Goal: Information Seeking & Learning: Learn about a topic

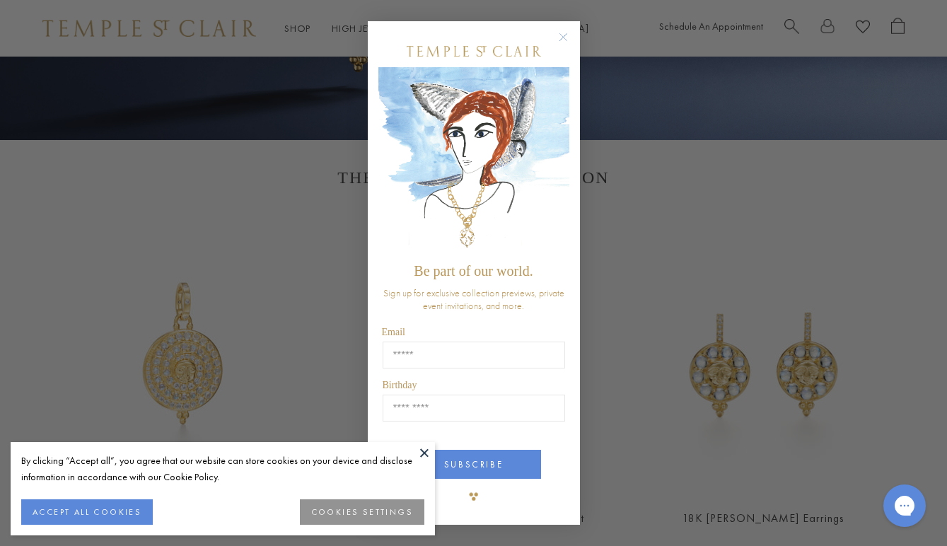
scroll to position [414, 0]
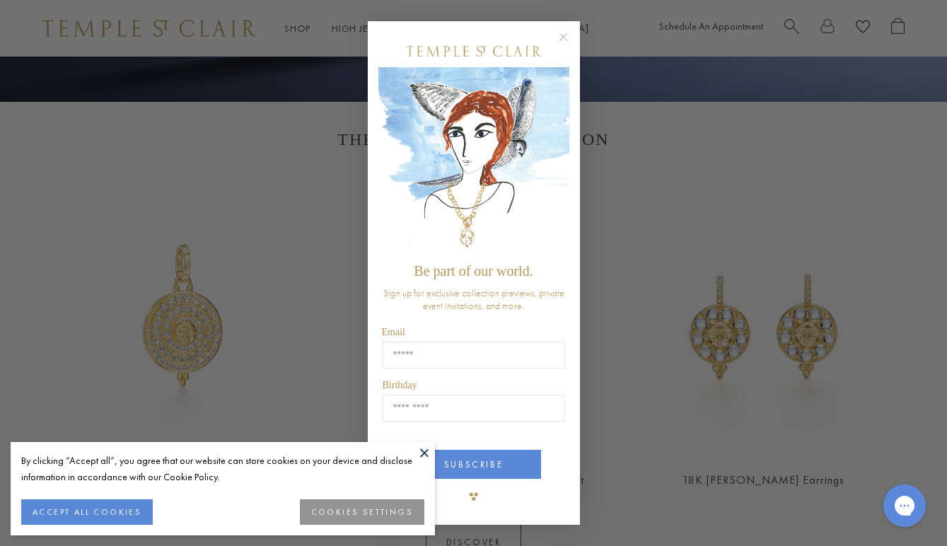
click at [566, 38] on circle "Close dialog" at bounding box center [562, 37] width 17 height 17
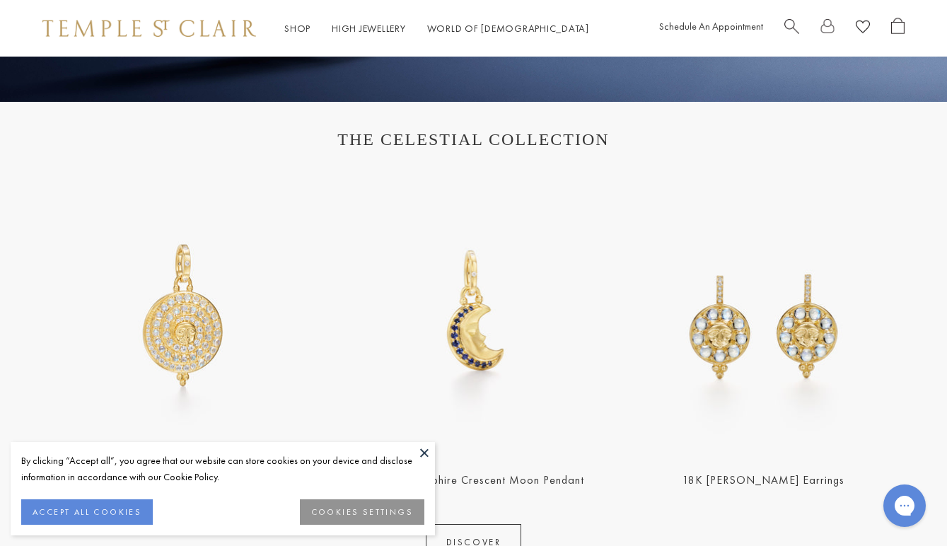
click at [105, 506] on button "ACCEPT ALL COOKIES" at bounding box center [87, 511] width 132 height 25
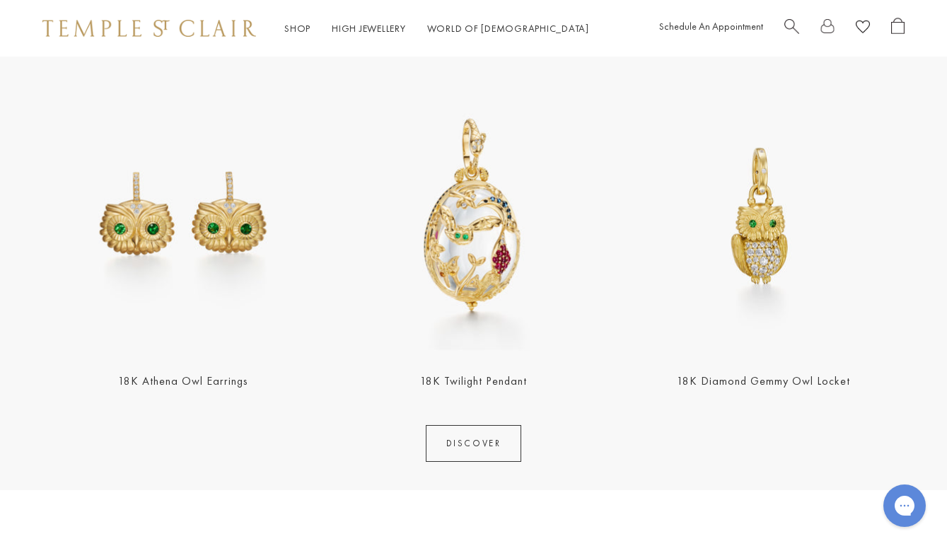
scroll to position [1547, 0]
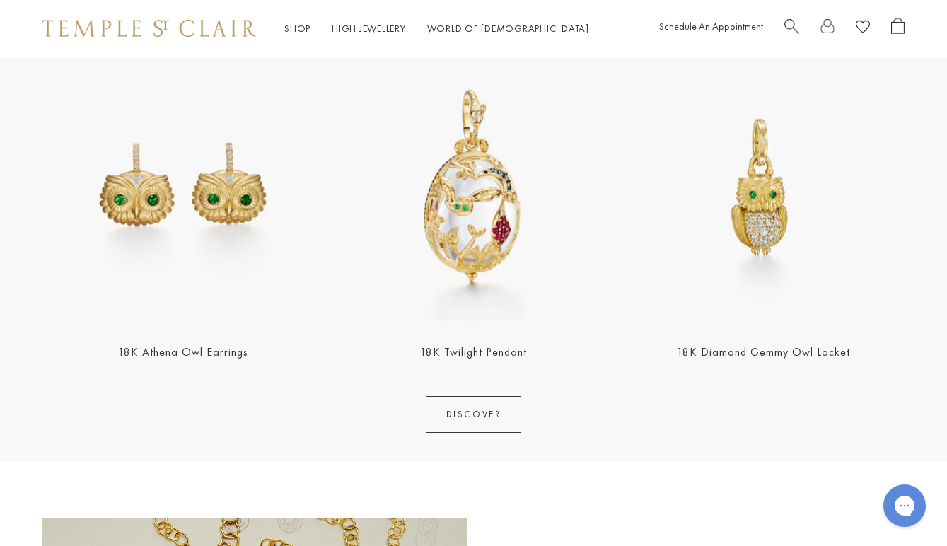
click at [765, 349] on link "18K Diamond Gemmy Owl Locket" at bounding box center [763, 351] width 173 height 15
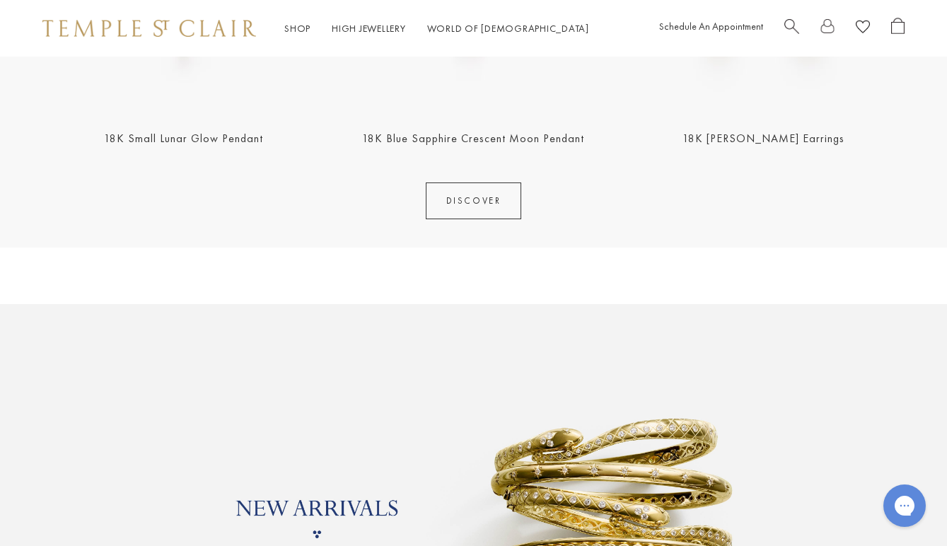
scroll to position [750, 0]
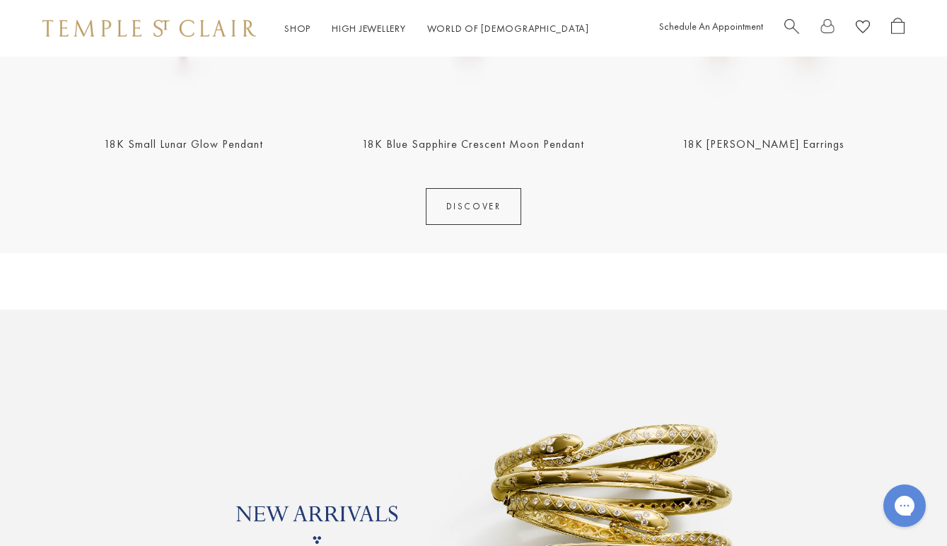
click at [791, 26] on span "Search" at bounding box center [791, 25] width 15 height 15
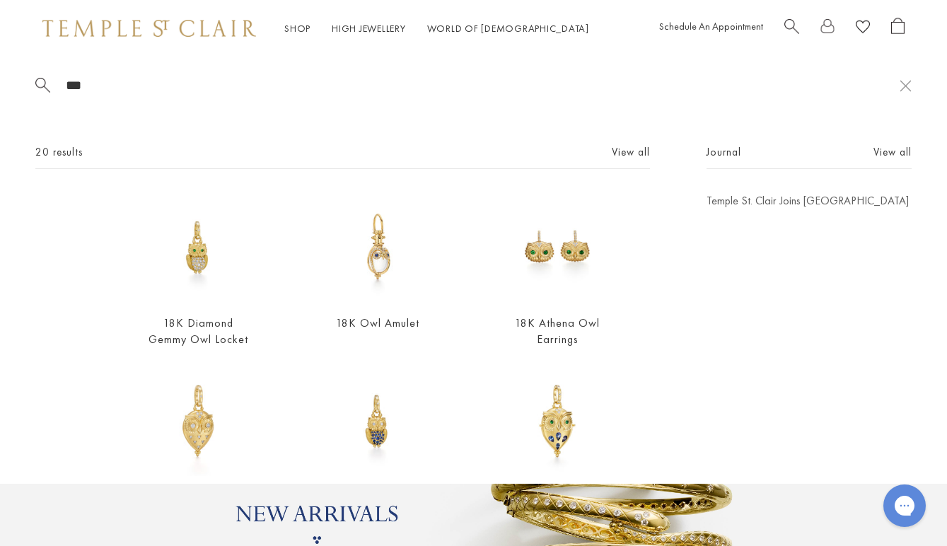
scroll to position [0, 0]
type input "***"
click at [624, 155] on link "View all" at bounding box center [631, 152] width 38 height 16
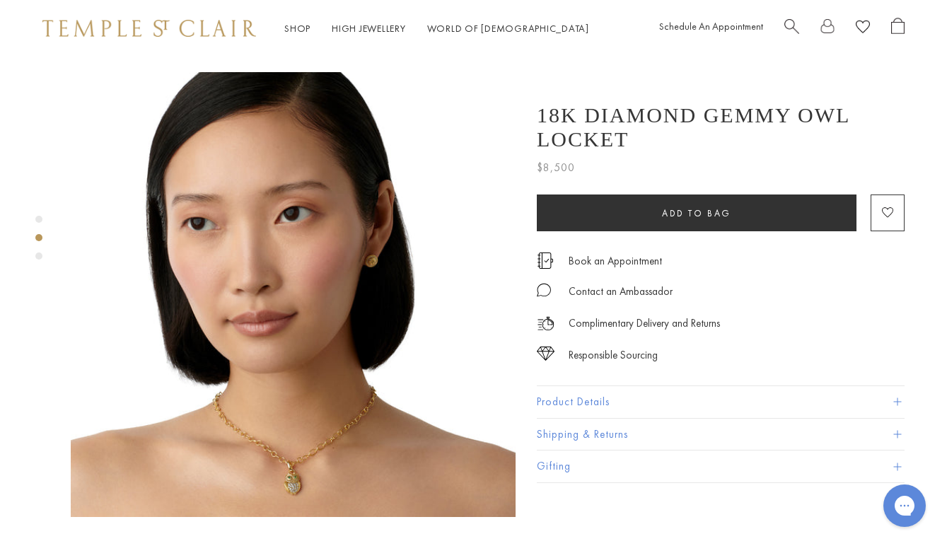
scroll to position [453, 0]
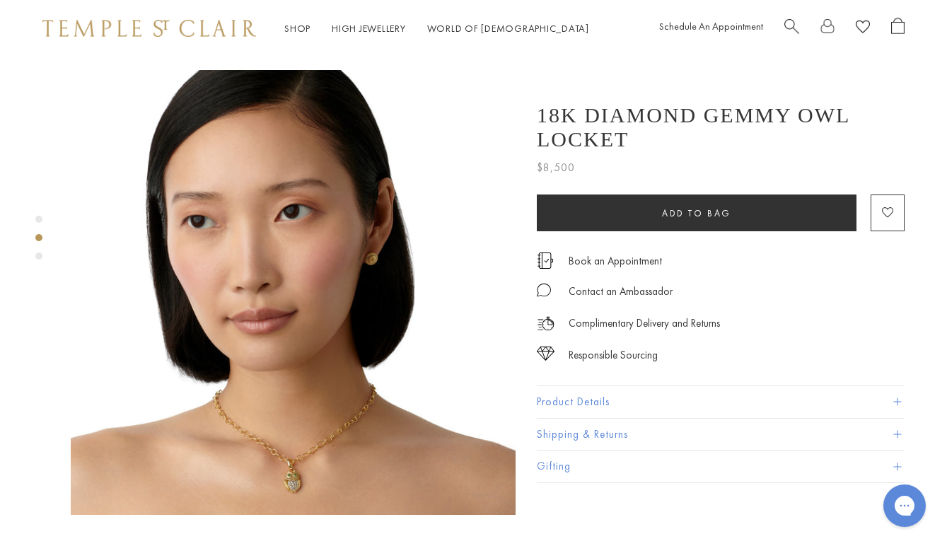
click at [579, 406] on button "Product Details" at bounding box center [721, 402] width 368 height 32
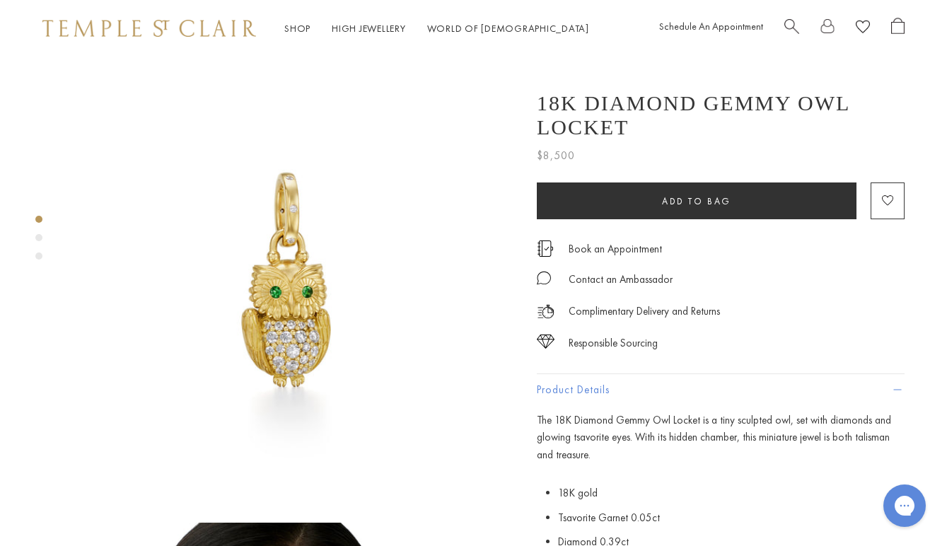
scroll to position [0, 0]
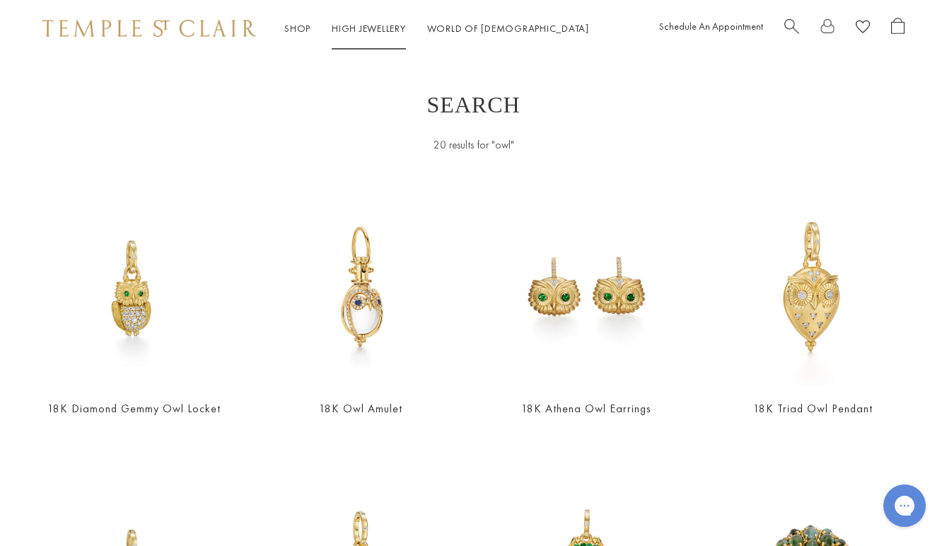
click at [369, 33] on link "High Jewellery High Jewellery" at bounding box center [369, 28] width 74 height 13
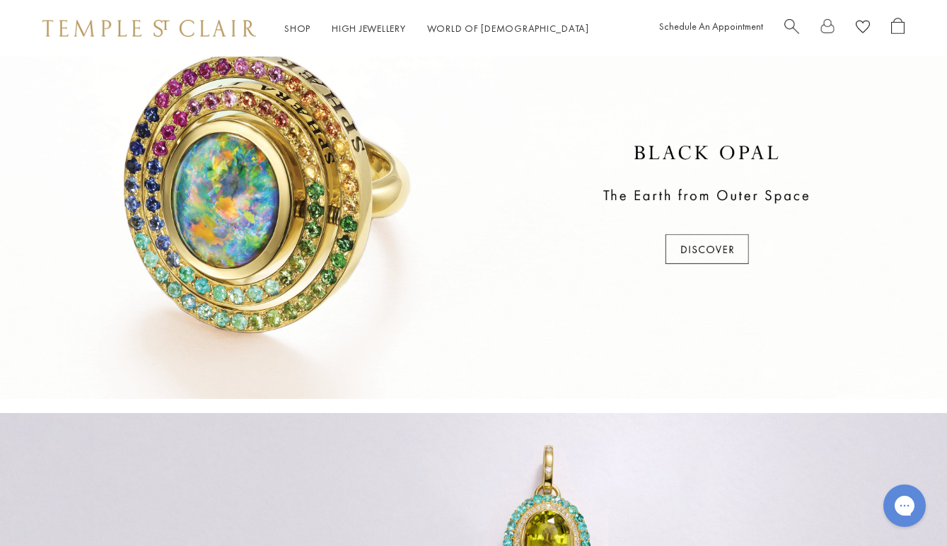
scroll to position [457, 0]
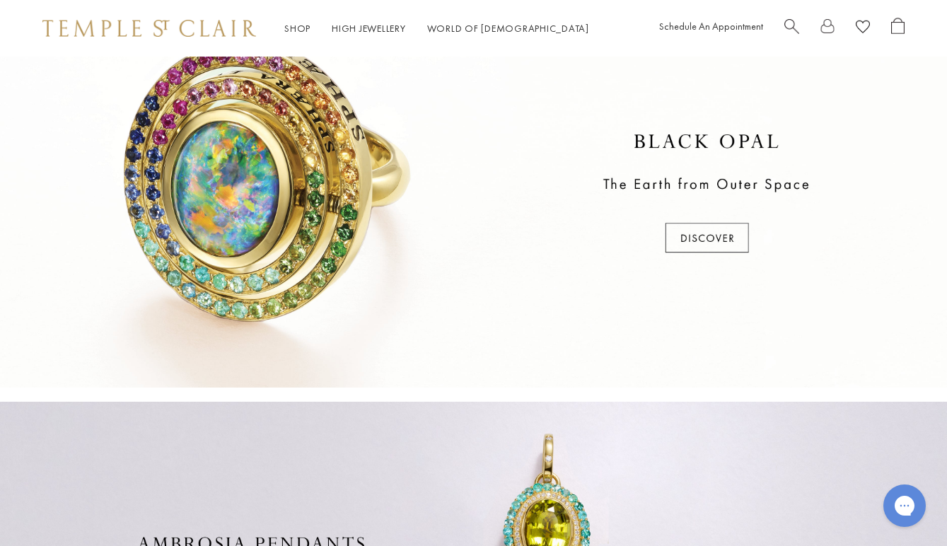
click at [702, 243] on div at bounding box center [473, 194] width 947 height 387
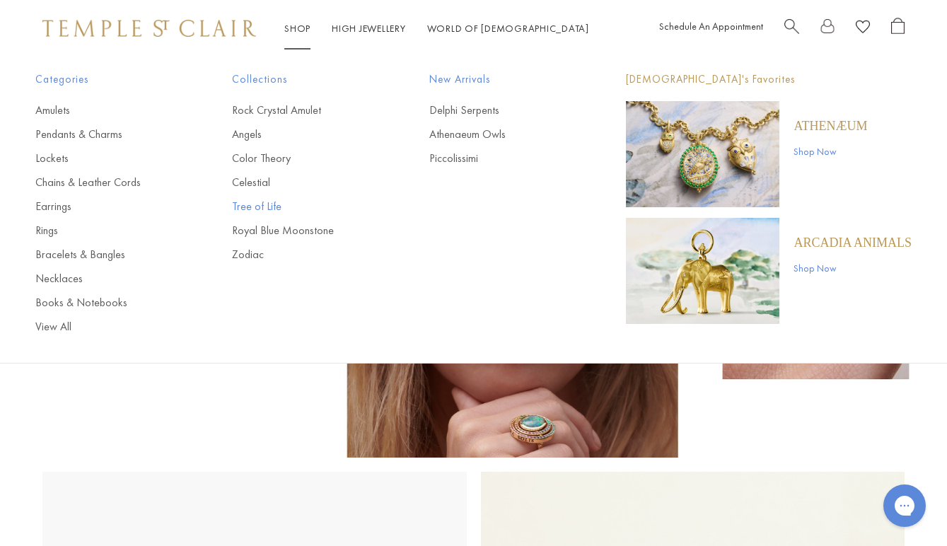
click at [270, 207] on link "Tree of Life" at bounding box center [302, 207] width 140 height 16
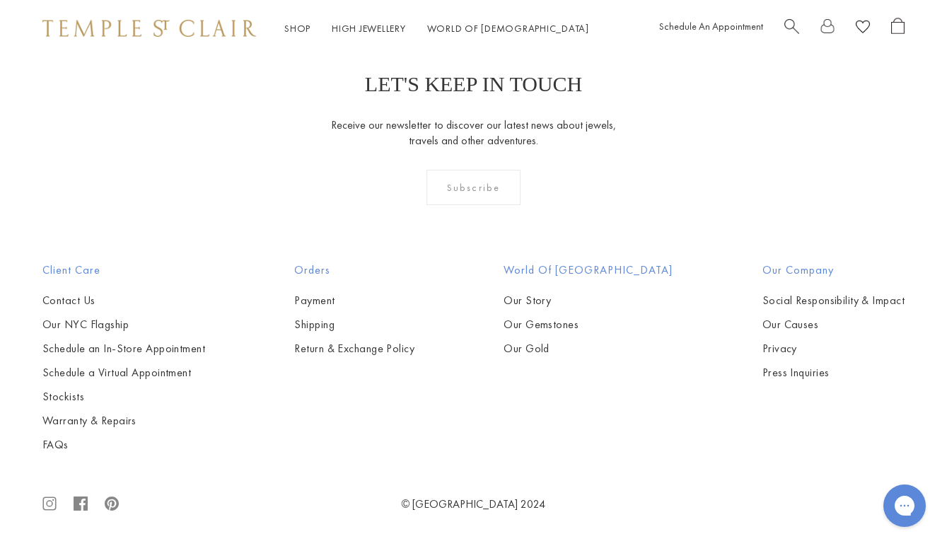
scroll to position [5872, 0]
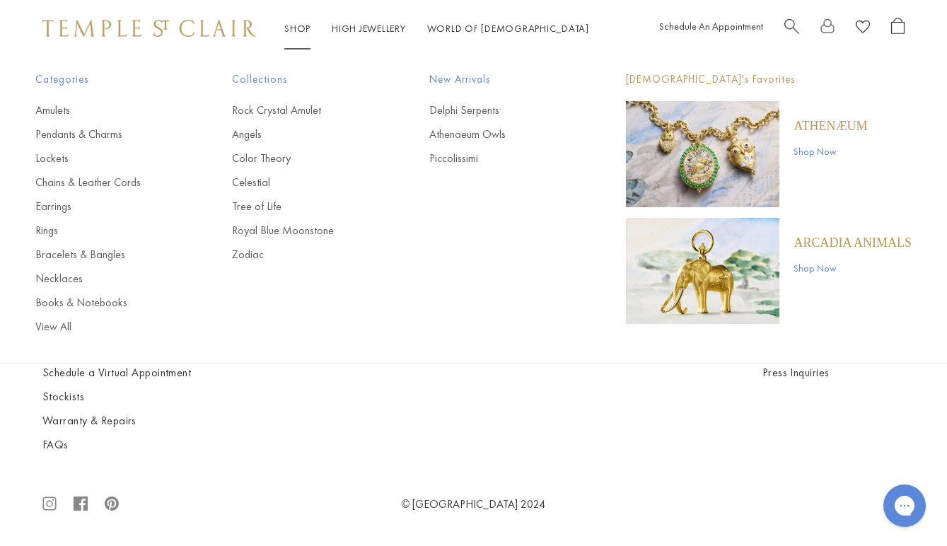
click at [301, 31] on link "Shop Shop" at bounding box center [297, 28] width 26 height 13
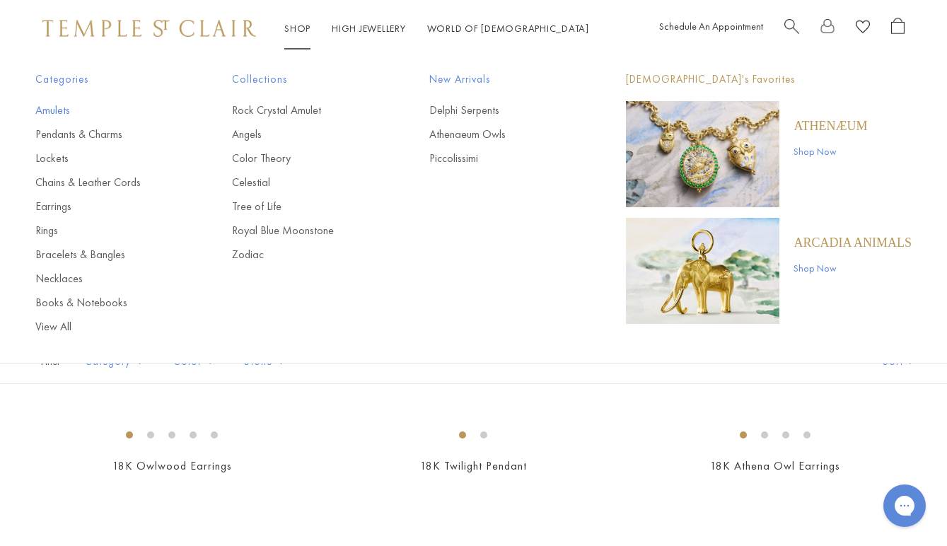
click at [64, 110] on link "Amulets" at bounding box center [105, 111] width 140 height 16
click at [89, 133] on link "Pendants & Charms" at bounding box center [105, 135] width 140 height 16
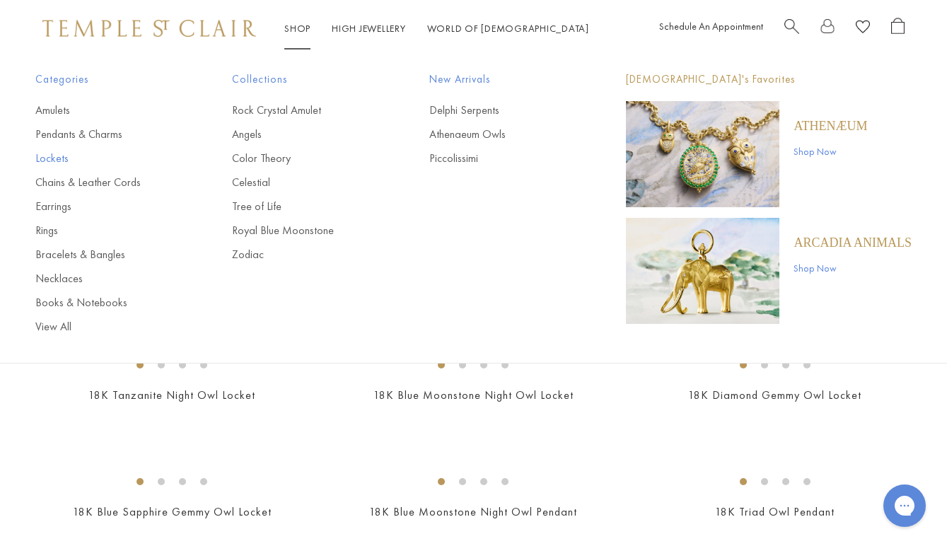
click at [61, 160] on link "Lockets" at bounding box center [105, 159] width 140 height 16
